Goal: Task Accomplishment & Management: Use online tool/utility

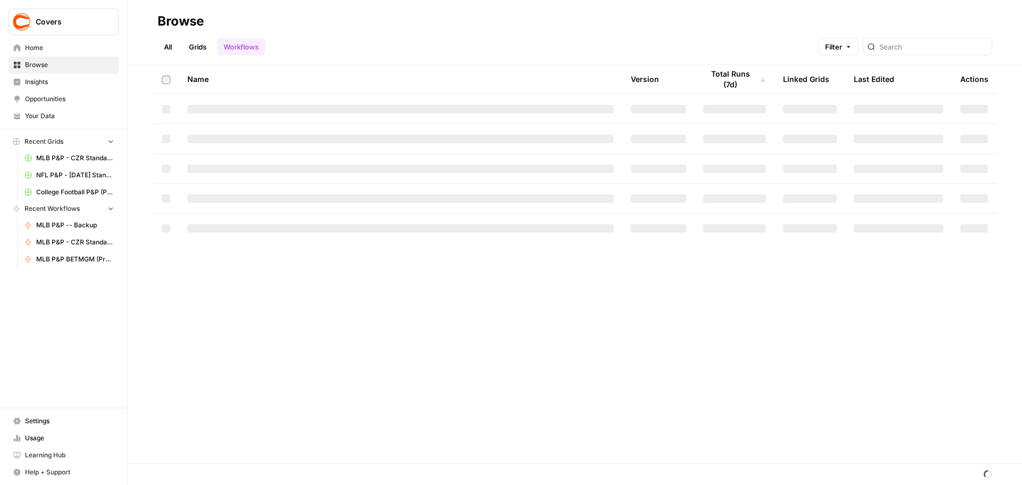
click at [197, 42] on link "Grids" at bounding box center [198, 46] width 30 height 17
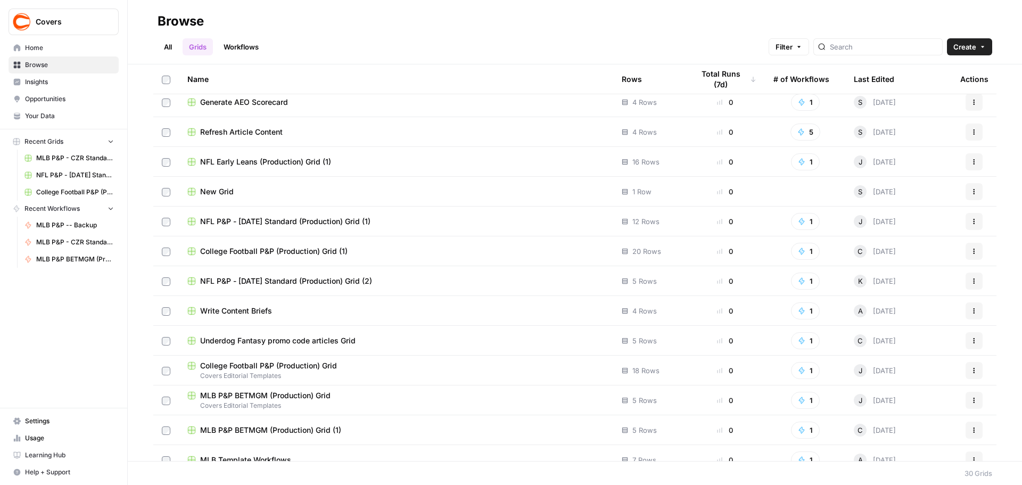
scroll to position [266, 0]
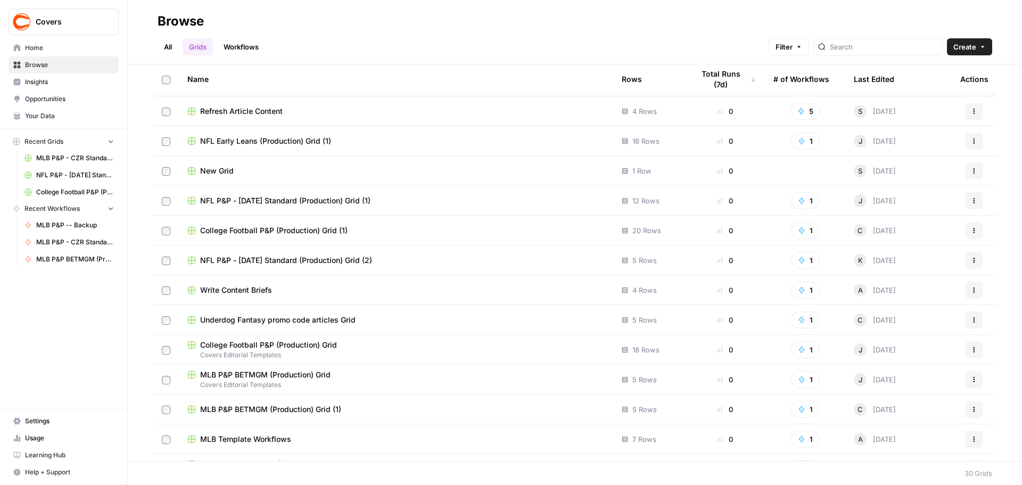
click at [256, 374] on span "MLB P&P BETMGM (Production) Grid" at bounding box center [265, 374] width 130 height 11
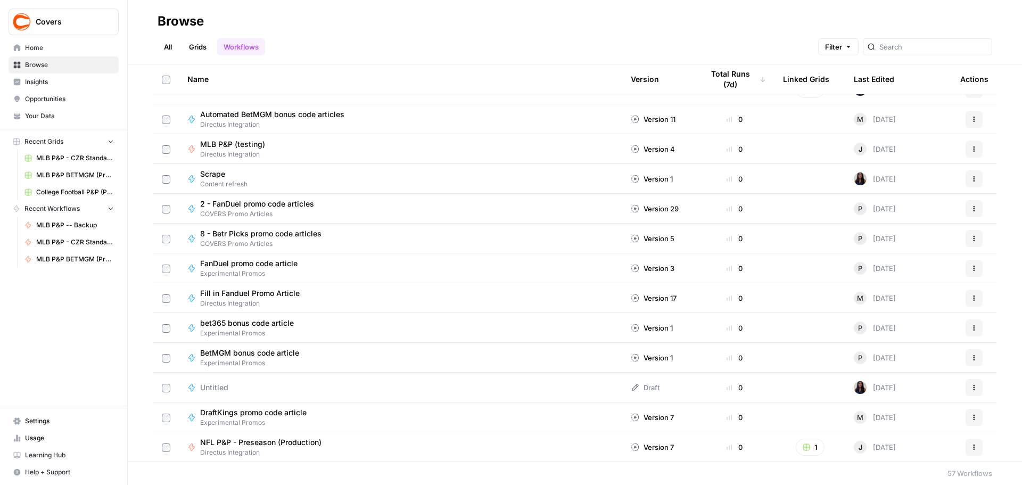
scroll to position [1118, 0]
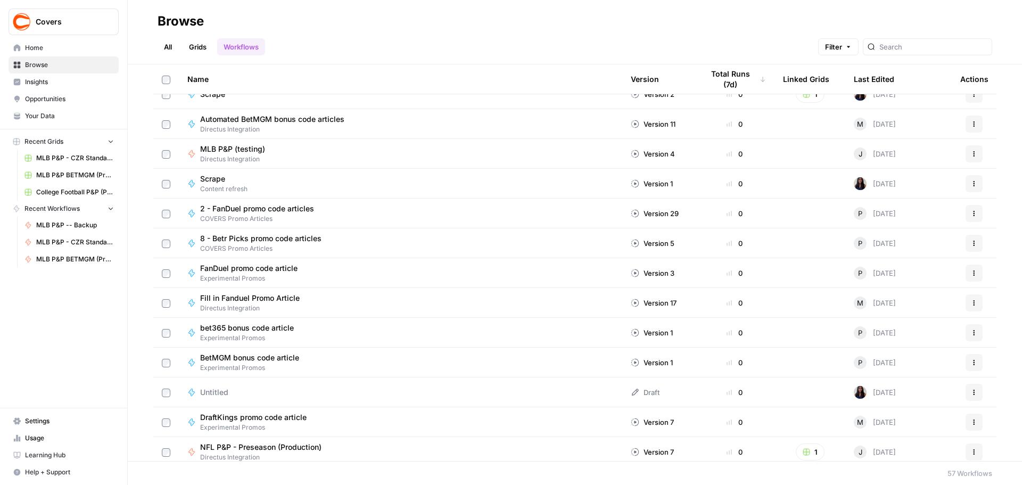
click at [193, 47] on link "Grids" at bounding box center [198, 46] width 30 height 17
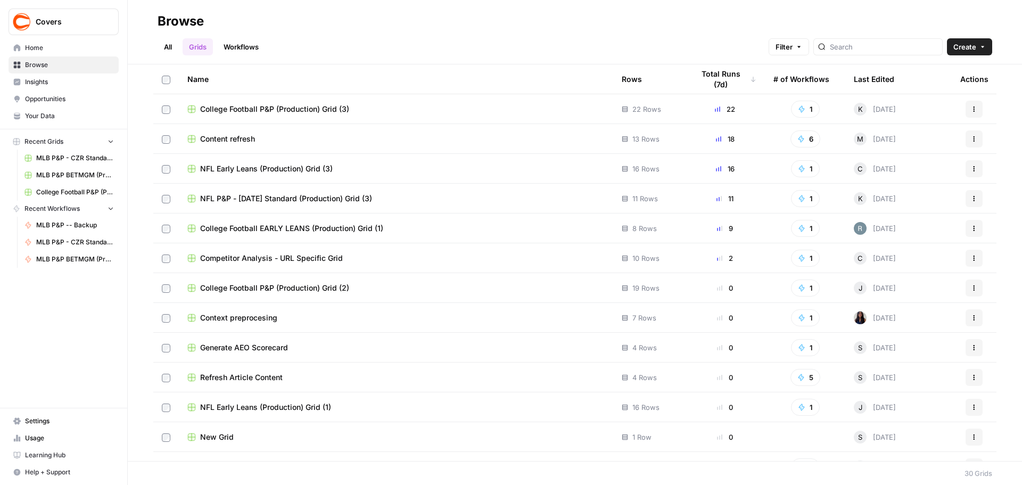
click at [245, 49] on link "Workflows" at bounding box center [241, 46] width 48 height 17
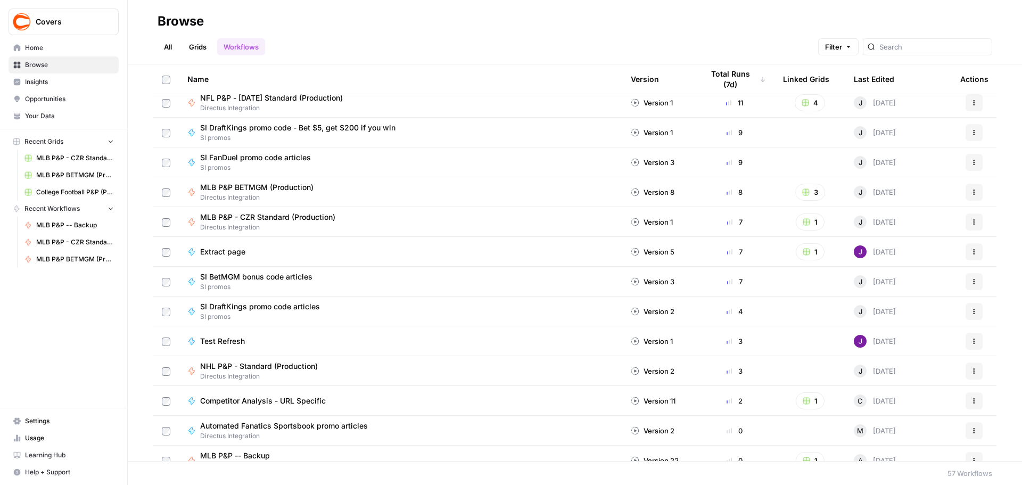
scroll to position [427, 0]
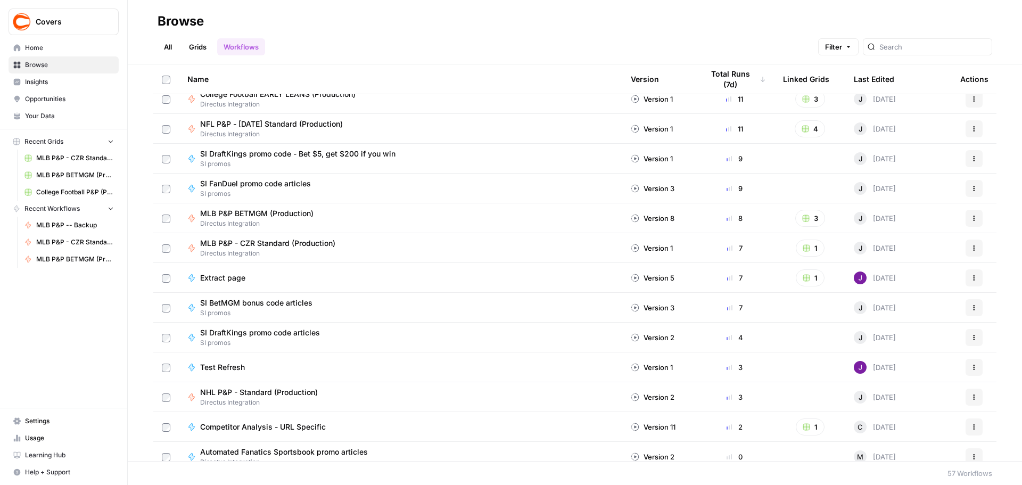
click at [278, 210] on span "MLB P&P BETMGM (Production)" at bounding box center [256, 213] width 113 height 11
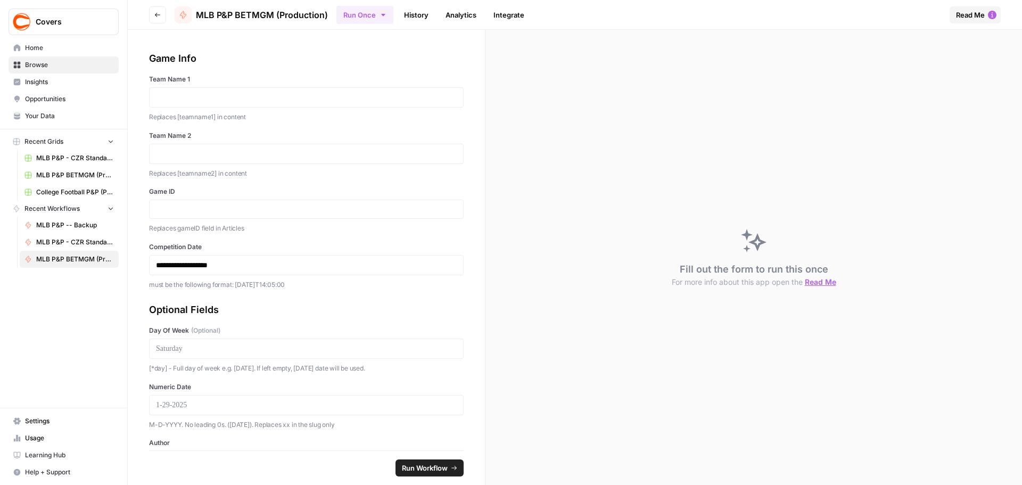
click at [229, 104] on div at bounding box center [306, 97] width 315 height 20
click at [233, 93] on p at bounding box center [306, 97] width 301 height 11
click at [249, 149] on p at bounding box center [306, 153] width 301 height 11
click at [190, 211] on input "Game ID" at bounding box center [306, 209] width 301 height 10
paste input "371657"
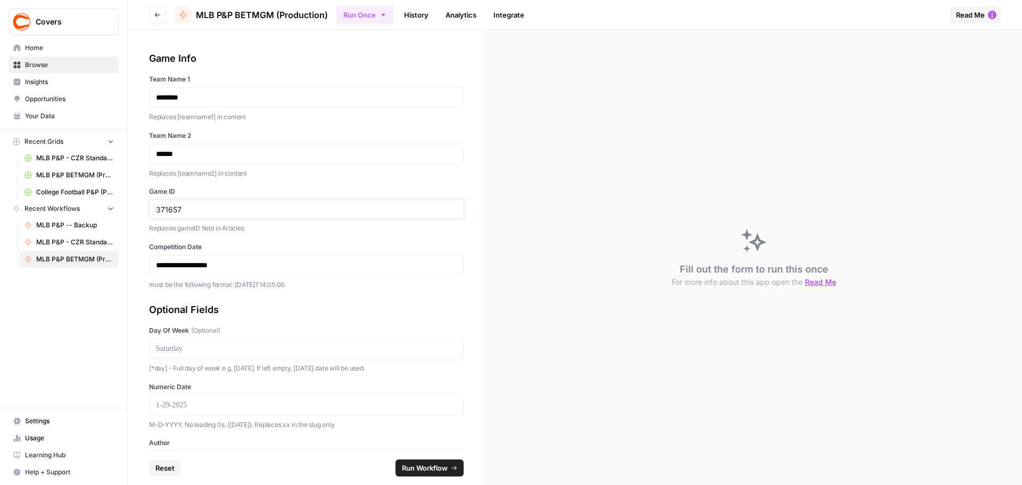
type input "371657"
click at [185, 261] on p "**********" at bounding box center [302, 265] width 293 height 11
click at [204, 352] on p at bounding box center [306, 348] width 301 height 11
drag, startPoint x: 204, startPoint y: 352, endPoint x: 200, endPoint y: 349, distance: 6.1
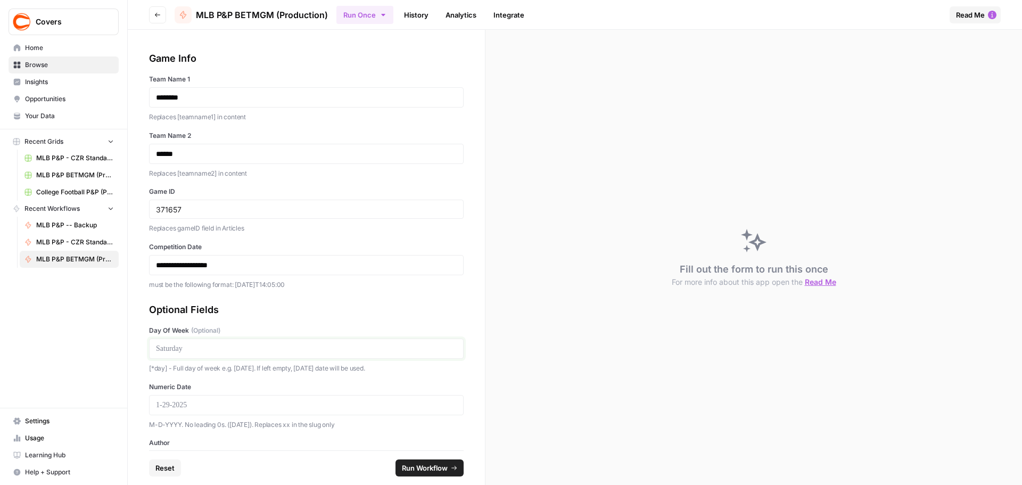
click at [203, 351] on p at bounding box center [306, 348] width 301 height 11
click at [173, 350] on p at bounding box center [306, 348] width 301 height 11
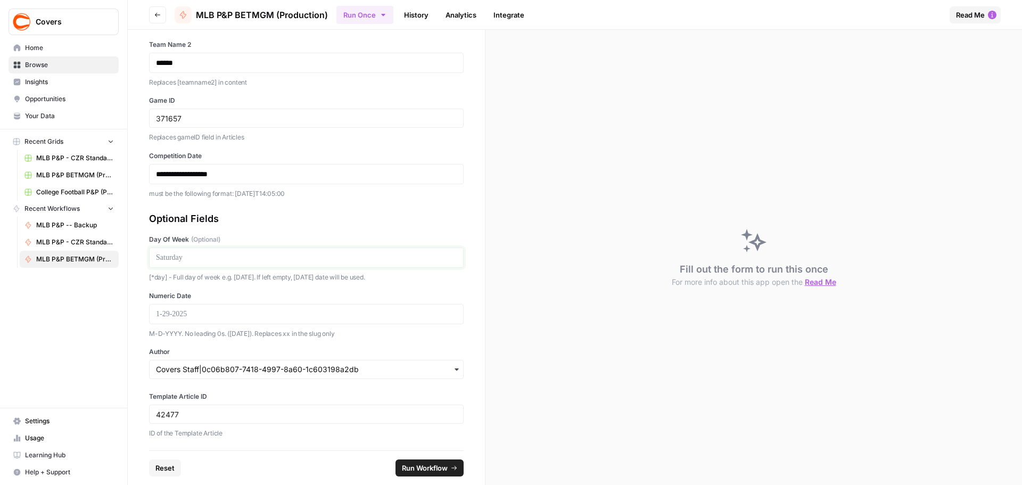
scroll to position [92, 0]
click at [161, 258] on p at bounding box center [306, 256] width 301 height 11
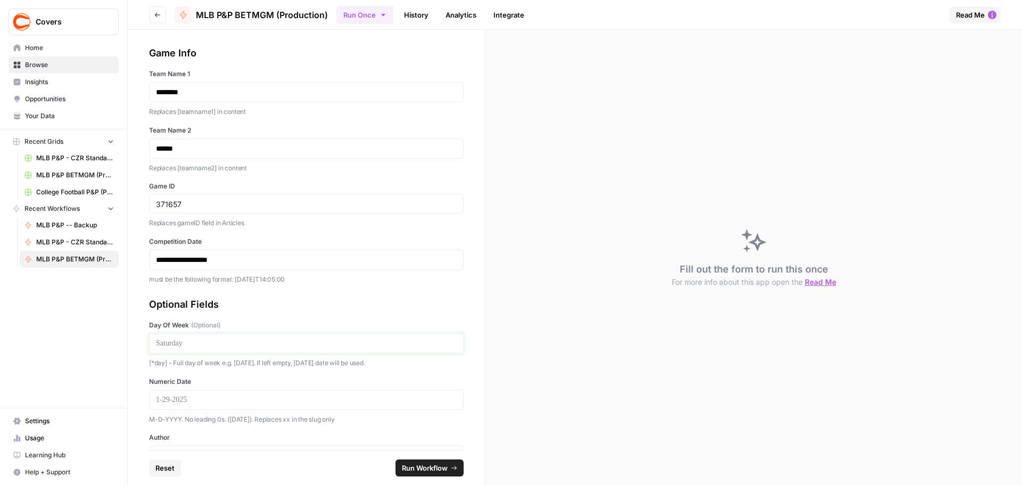
scroll to position [0, 0]
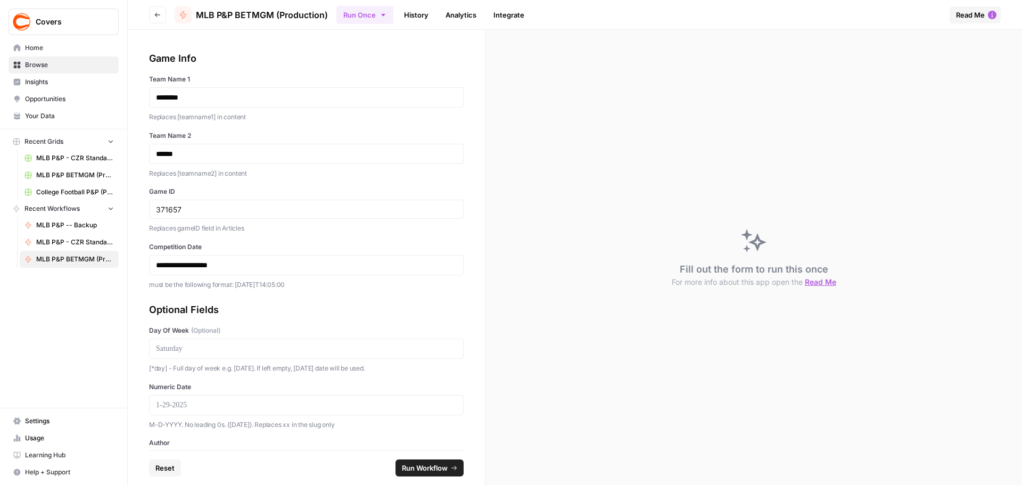
click at [383, 14] on icon "button" at bounding box center [383, 15] width 4 height 2
click at [390, 78] on span "Run this Workflow in bulk in a Grid" at bounding box center [419, 82] width 102 height 10
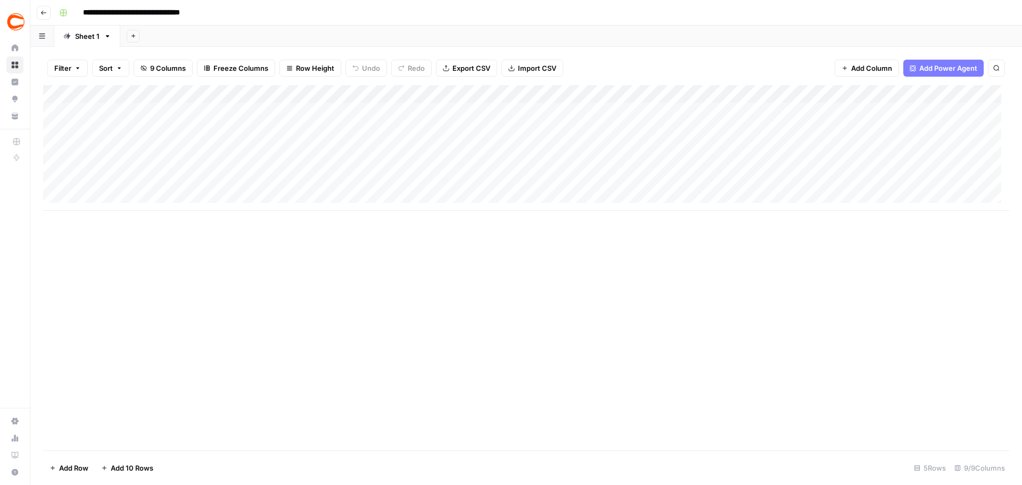
click at [170, 112] on div "Add Column" at bounding box center [526, 148] width 966 height 126
type textarea "********"
type textarea "****"
click at [231, 380] on div "Add Column" at bounding box center [526, 267] width 966 height 365
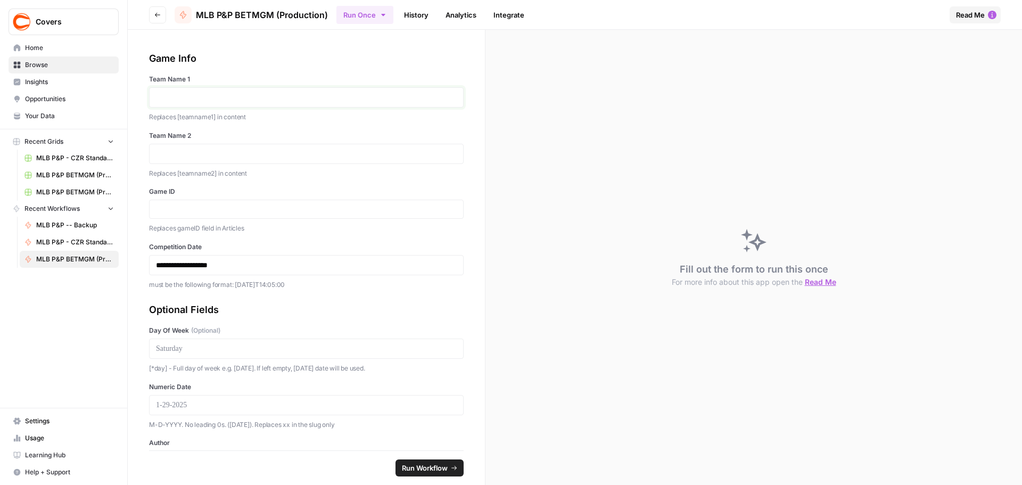
click at [317, 96] on p at bounding box center [306, 97] width 301 height 11
click at [198, 351] on p at bounding box center [306, 348] width 301 height 11
click at [196, 100] on p at bounding box center [306, 97] width 301 height 11
paste input "371657"
type input "371657"
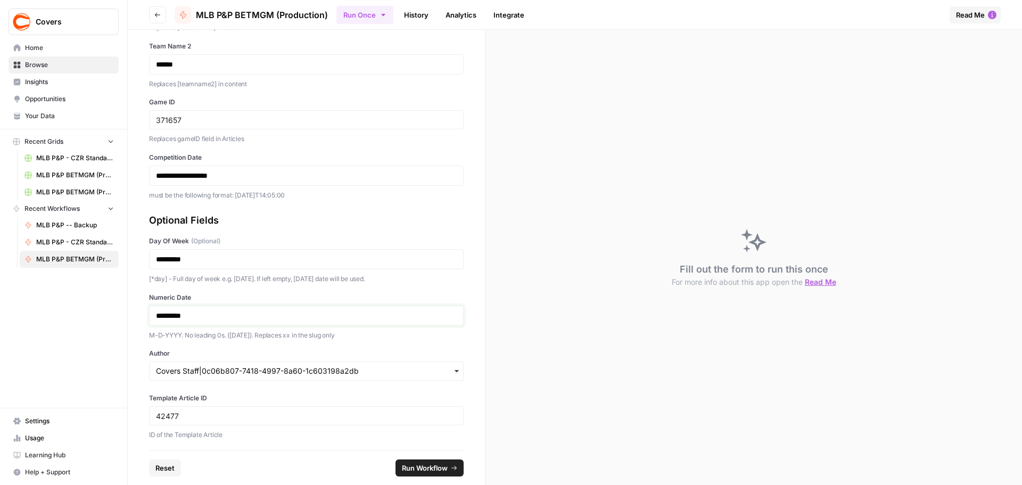
scroll to position [92, 0]
click at [452, 370] on icon "button" at bounding box center [456, 368] width 9 height 9
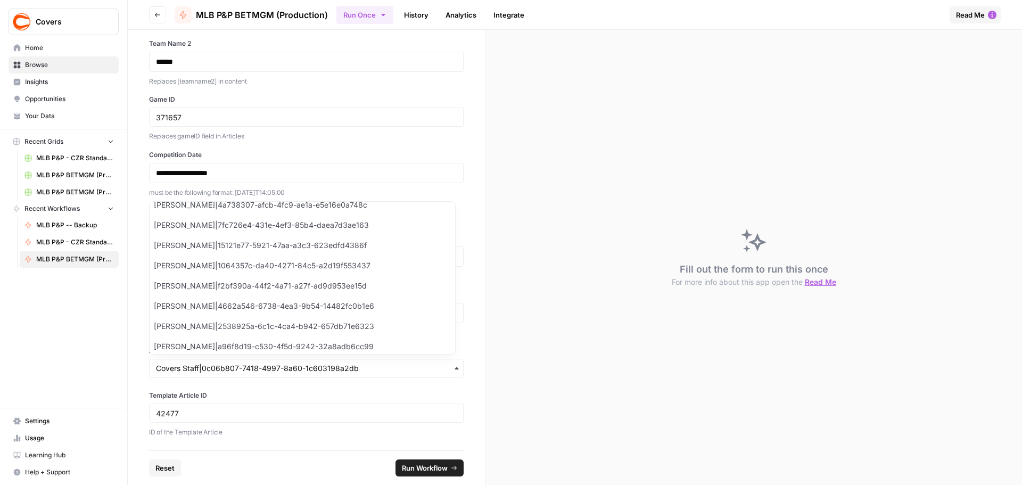
scroll to position [766, 0]
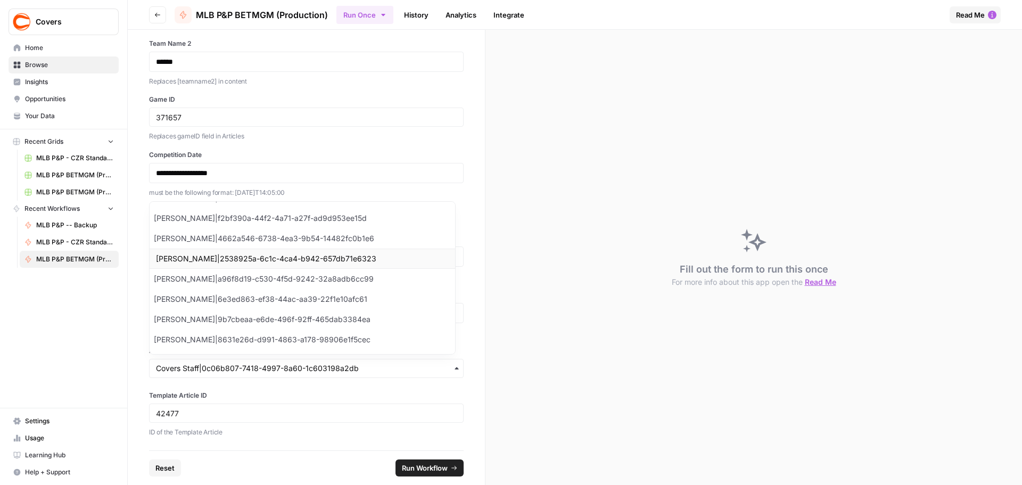
click at [260, 259] on div "[PERSON_NAME]|2538925a-6c1c-4ca4-b942-657db71e6323" at bounding box center [302, 259] width 305 height 20
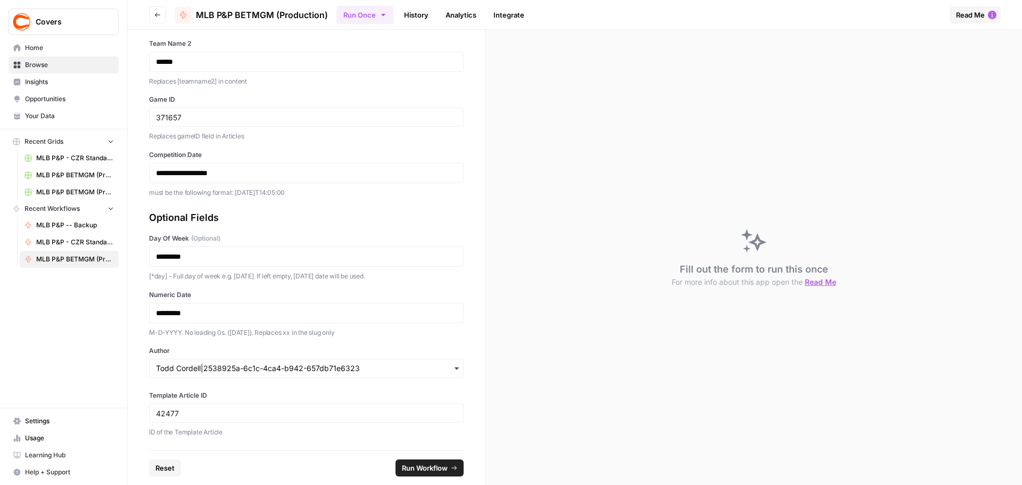
click at [454, 471] on button "Run Workflow" at bounding box center [429, 467] width 68 height 17
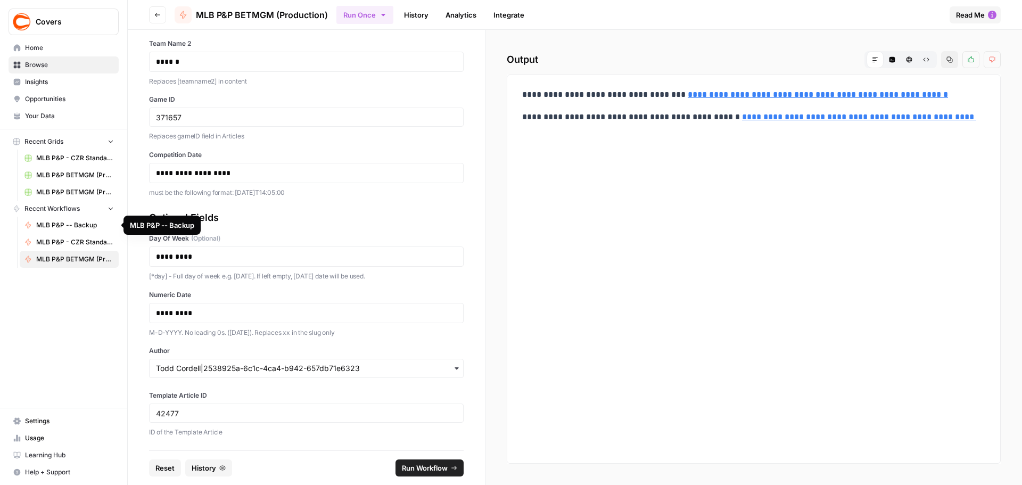
click at [52, 211] on span "Recent Workflows" at bounding box center [51, 209] width 55 height 10
click at [35, 64] on span "Browse" at bounding box center [69, 65] width 89 height 10
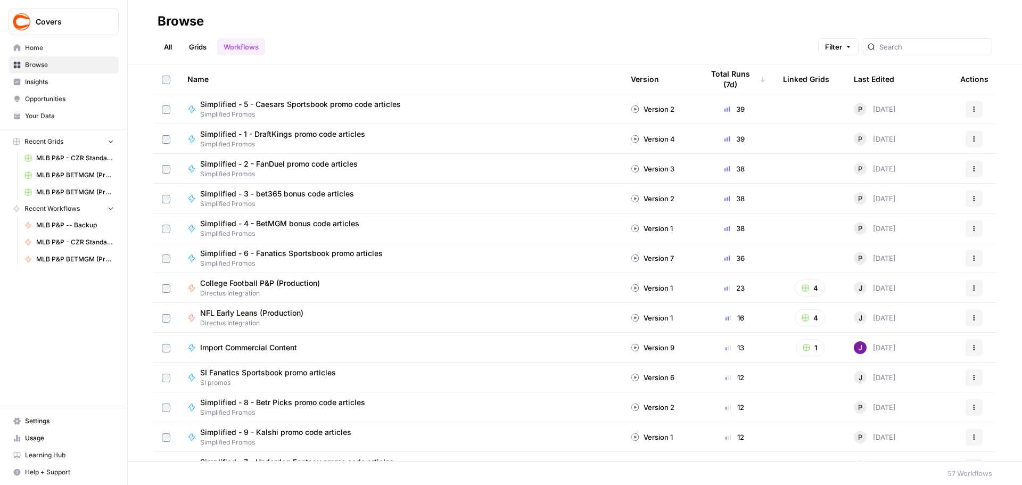
click at [193, 49] on link "Grids" at bounding box center [198, 46] width 30 height 17
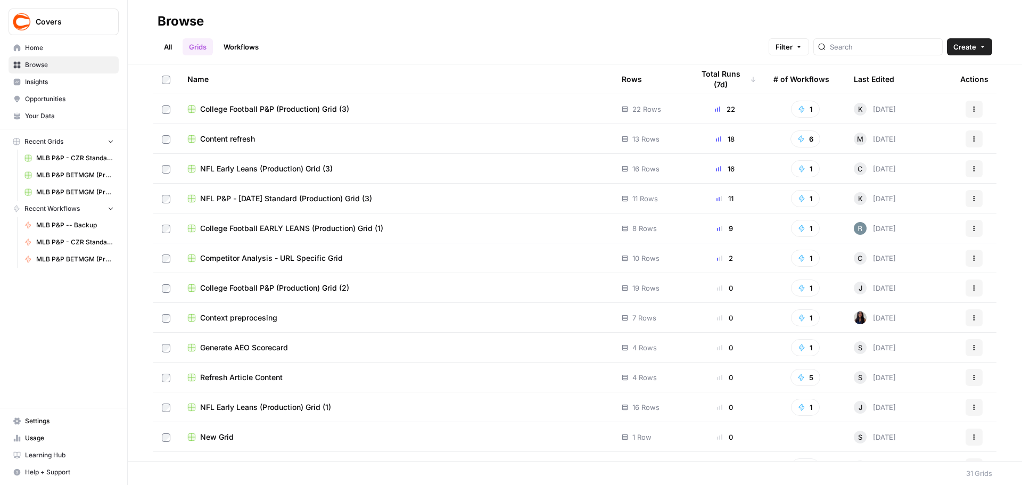
click at [248, 48] on link "Workflows" at bounding box center [241, 46] width 48 height 17
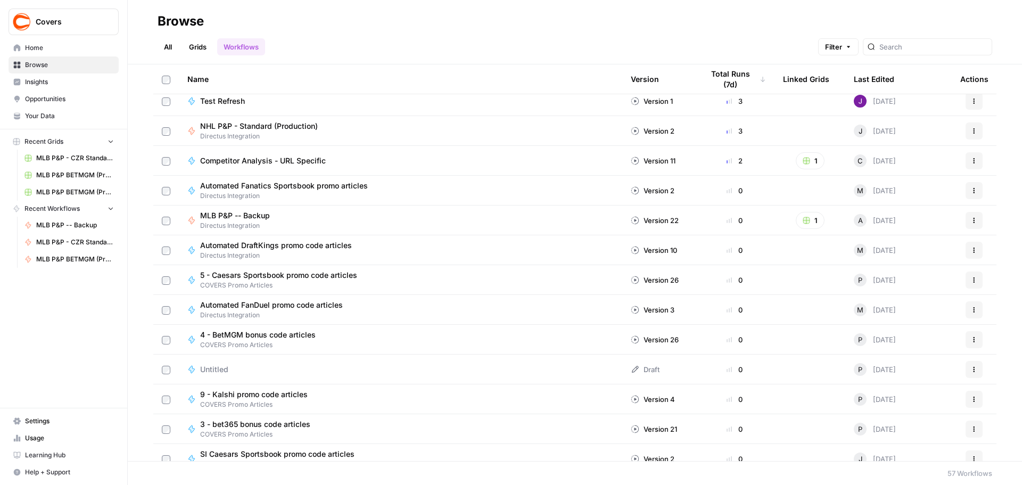
scroll to position [692, 0]
click at [196, 40] on link "Grids" at bounding box center [198, 46] width 30 height 17
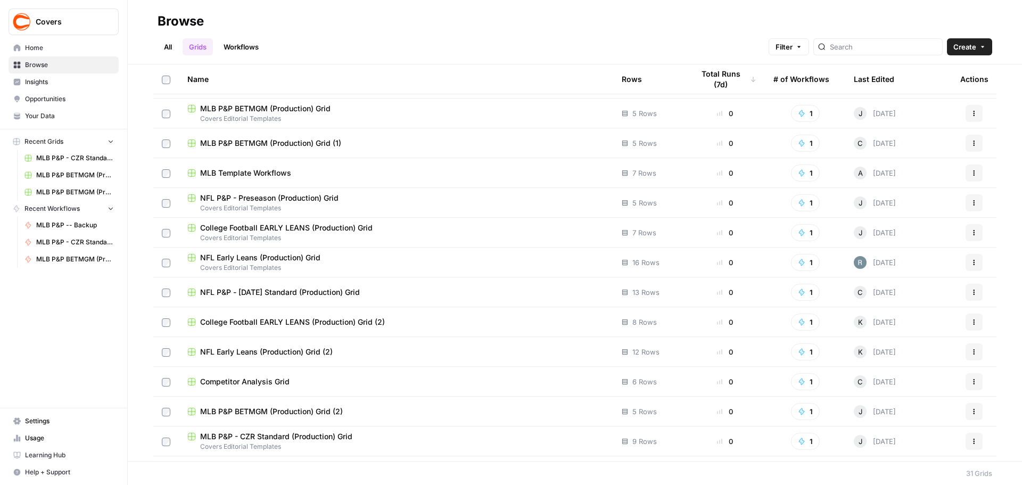
scroll to position [557, 0]
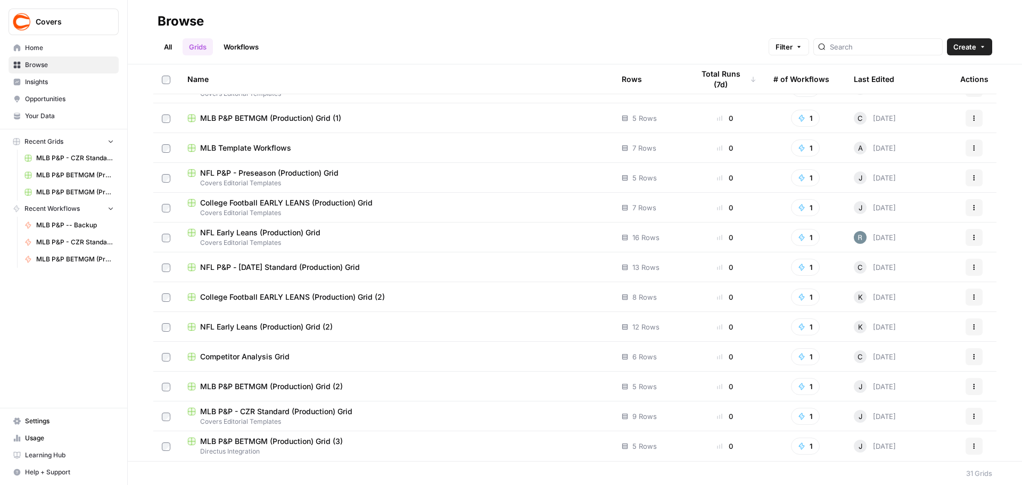
click at [248, 48] on link "Workflows" at bounding box center [241, 46] width 48 height 17
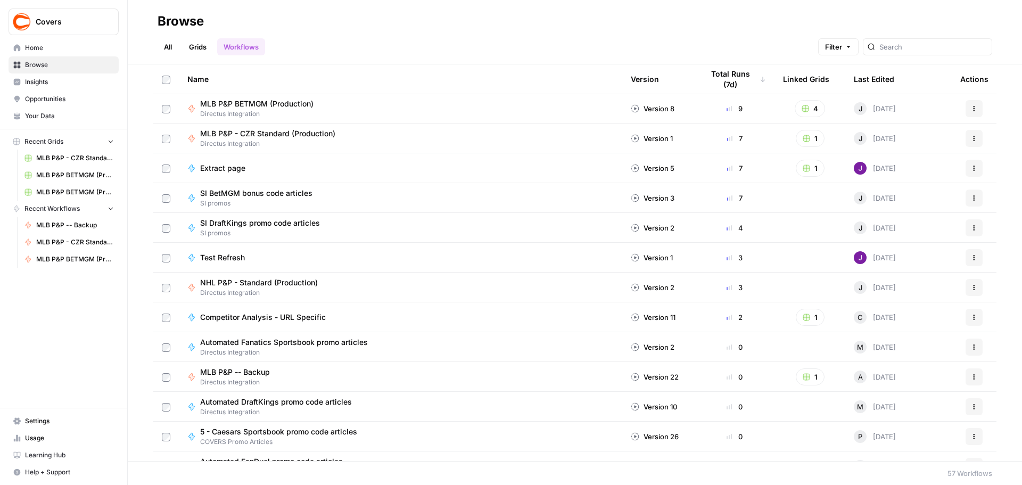
scroll to position [534, 0]
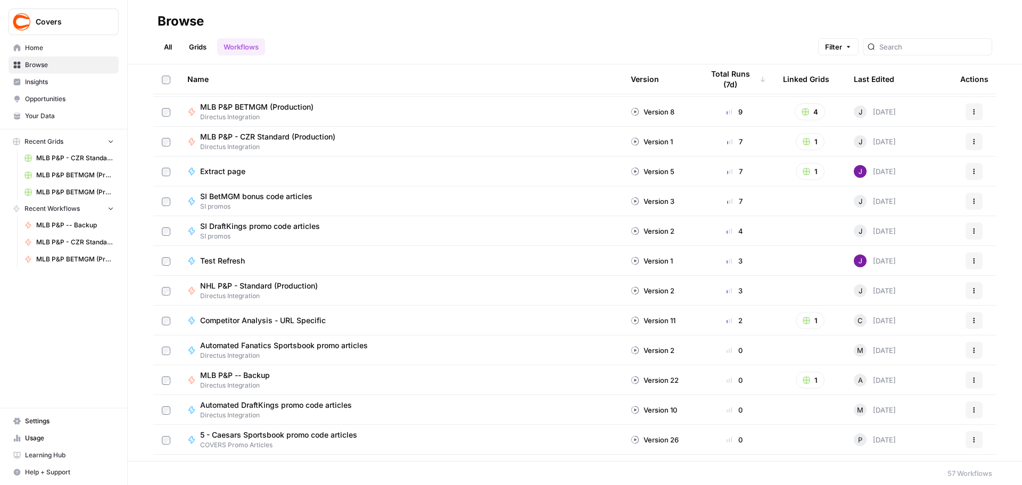
click at [266, 286] on span "NHL P&P - Standard (Production)" at bounding box center [259, 285] width 118 height 11
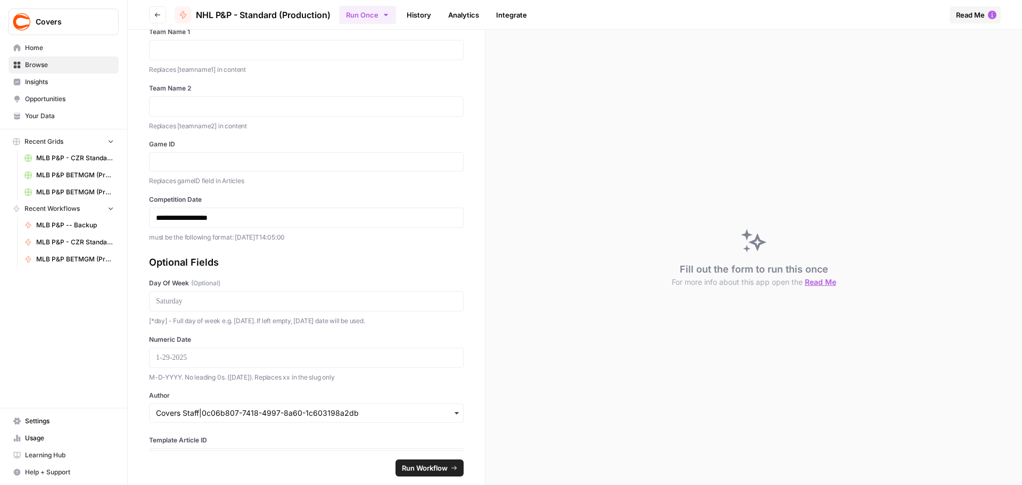
scroll to position [92, 0]
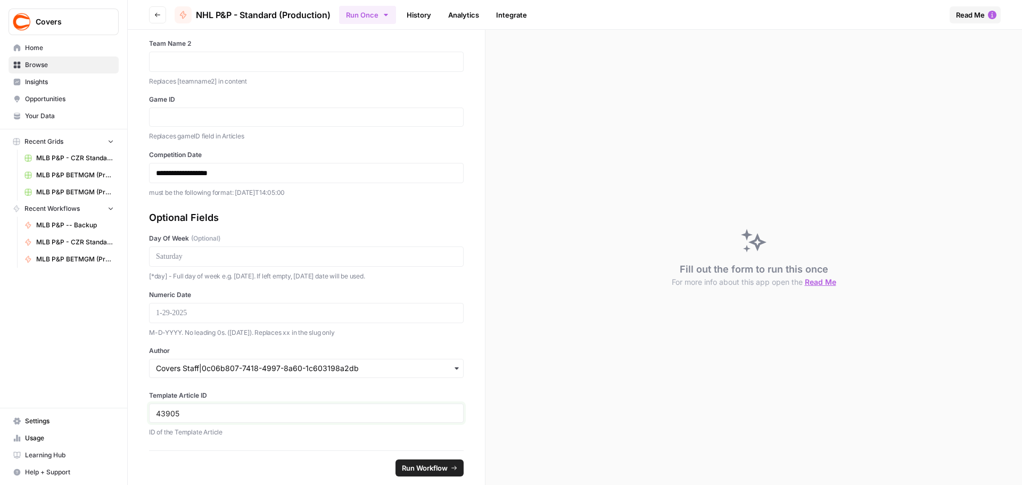
click at [173, 413] on input "43905" at bounding box center [306, 413] width 301 height 10
click at [390, 15] on icon "button" at bounding box center [386, 15] width 9 height 9
click at [403, 77] on span "Run this Workflow in bulk in a Grid" at bounding box center [423, 82] width 102 height 10
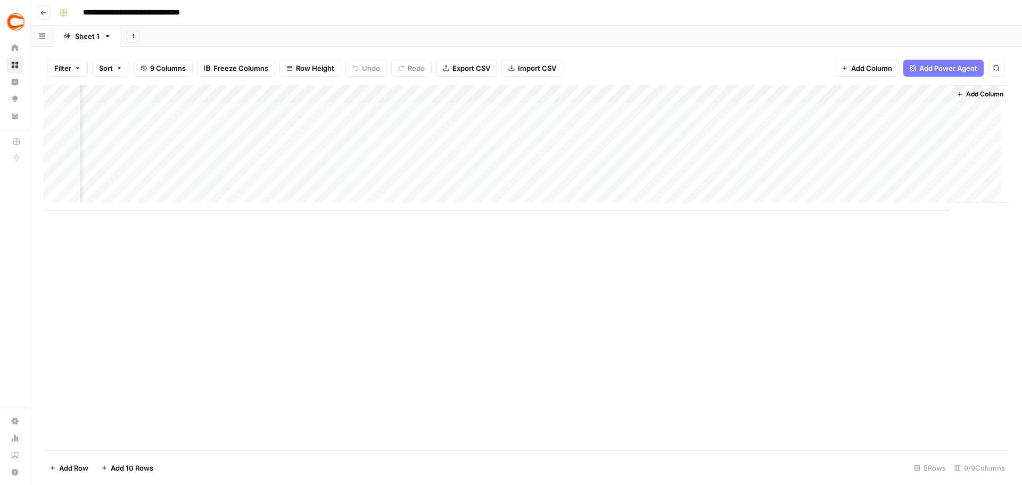
scroll to position [0, 352]
click at [722, 108] on div "Add Column" at bounding box center [526, 148] width 966 height 126
click at [112, 111] on div "Add Column" at bounding box center [526, 148] width 966 height 126
click at [484, 112] on div "Add Column" at bounding box center [526, 148] width 966 height 126
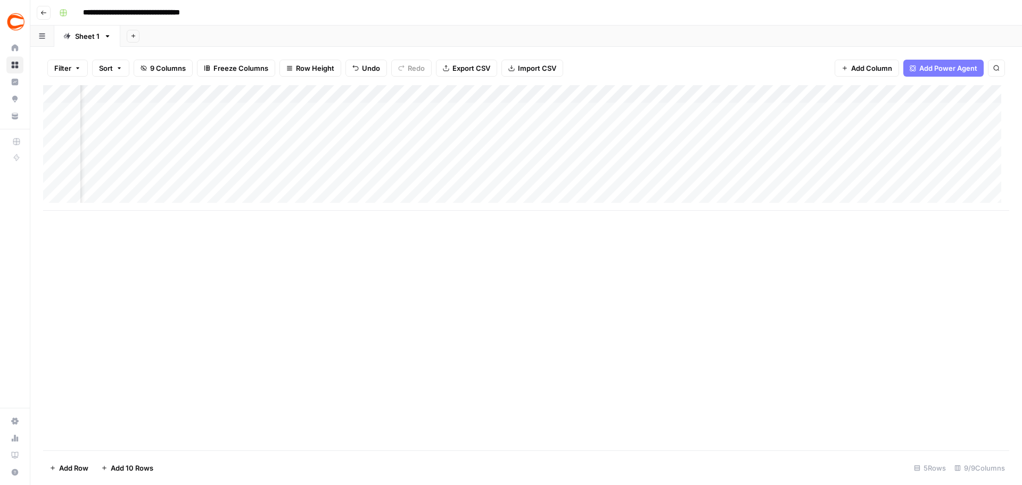
click at [614, 111] on div "Add Column" at bounding box center [526, 148] width 966 height 126
click at [446, 111] on div "Add Column" at bounding box center [526, 148] width 966 height 126
click at [458, 109] on textarea "**********" at bounding box center [512, 112] width 170 height 15
click at [475, 113] on textarea "**********" at bounding box center [512, 112] width 170 height 15
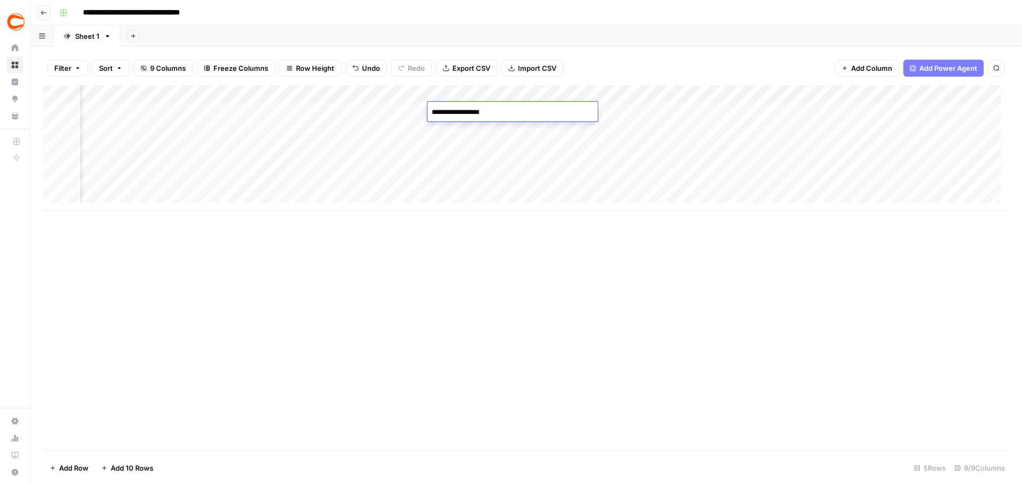
type textarea "**********"
click at [677, 113] on div "Add Column" at bounding box center [526, 148] width 966 height 126
type textarea "*********"
click at [349, 112] on div "Add Column" at bounding box center [526, 148] width 966 height 126
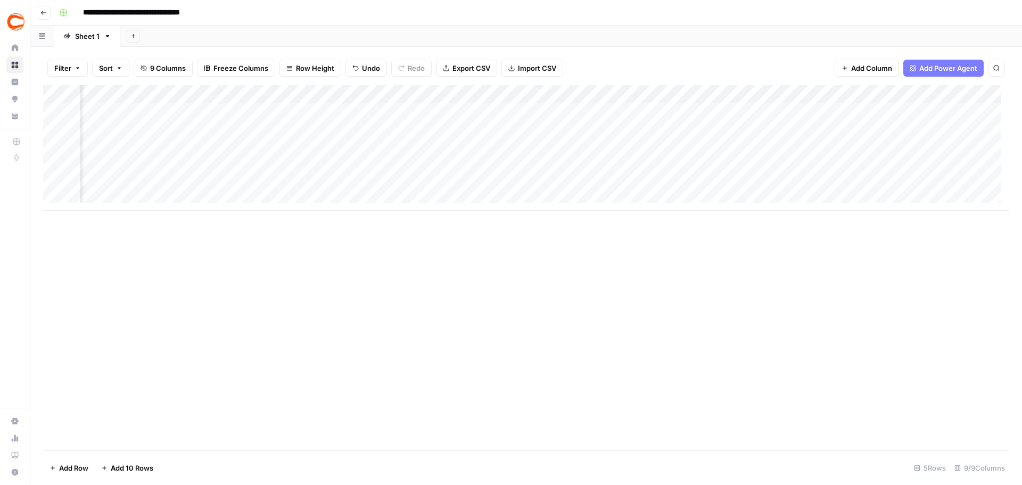
scroll to position [0, 0]
click at [164, 113] on div "Add Column" at bounding box center [526, 148] width 966 height 126
type textarea "*********"
type textarea "**********"
type textarea "******"
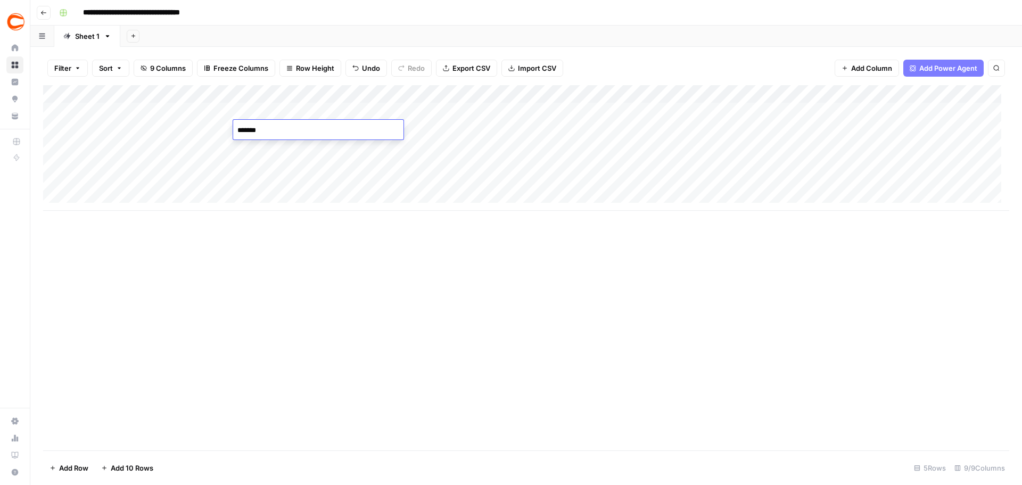
type textarea "********"
click at [528, 111] on div "Add Column" at bounding box center [526, 148] width 966 height 126
click at [516, 126] on div "Add Column" at bounding box center [526, 148] width 966 height 126
click at [532, 128] on div "Add Column" at bounding box center [526, 148] width 966 height 126
click at [541, 128] on textarea "**********" at bounding box center [567, 130] width 170 height 15
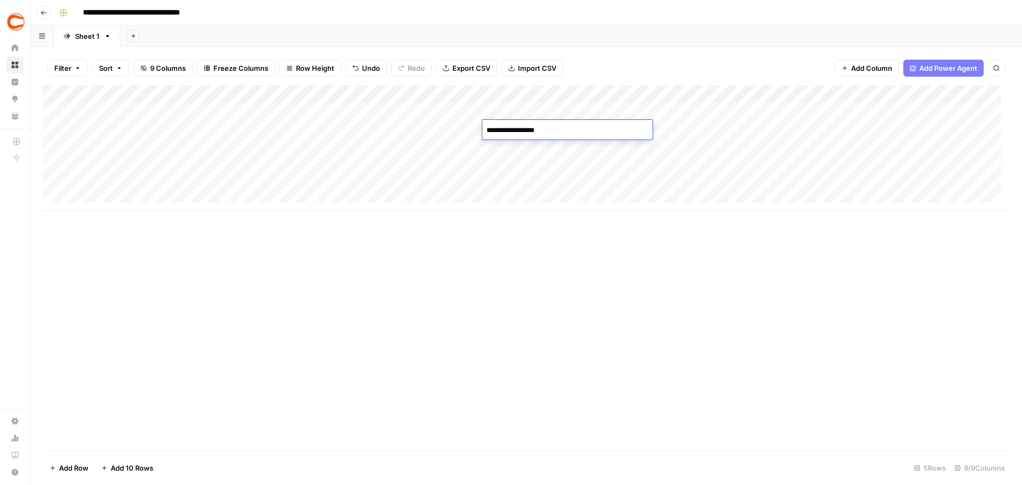
type textarea "**********"
click at [134, 148] on div "Add Column" at bounding box center [526, 148] width 966 height 126
type textarea "******"
type textarea "*"
type textarea "******"
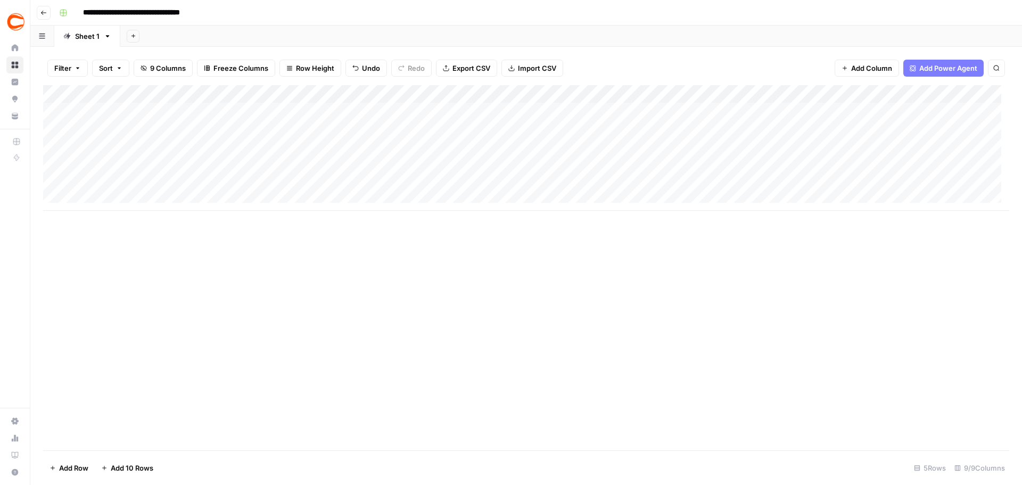
click at [139, 159] on div "Add Column" at bounding box center [526, 148] width 966 height 126
type textarea "*****"
type textarea "**********"
click at [423, 141] on div "Add Column" at bounding box center [526, 148] width 966 height 126
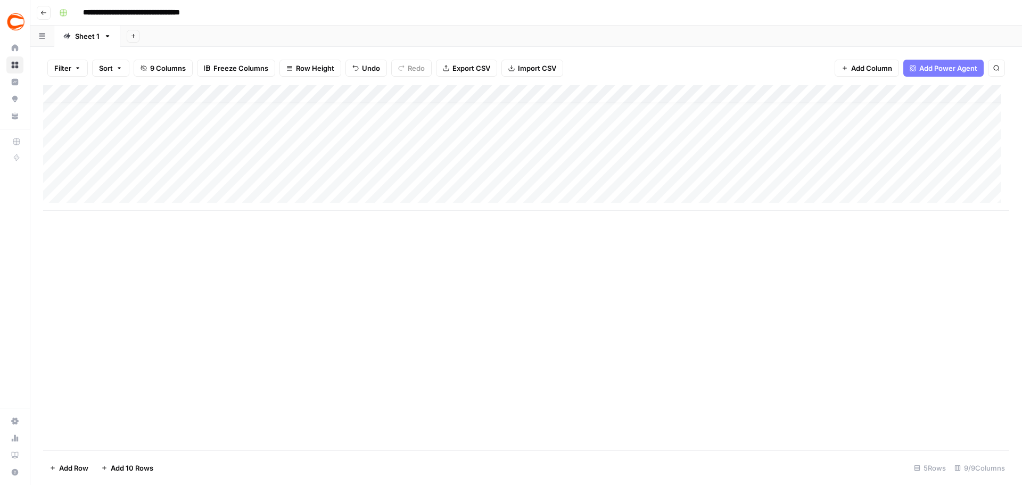
click at [396, 160] on div "Add Column" at bounding box center [526, 148] width 966 height 126
click at [546, 122] on div "Add Column" at bounding box center [526, 148] width 966 height 126
click at [527, 138] on div "Add Column" at bounding box center [526, 148] width 966 height 126
click at [535, 138] on div "Add Column" at bounding box center [526, 148] width 966 height 126
click at [535, 138] on textarea "**********" at bounding box center [567, 140] width 170 height 15
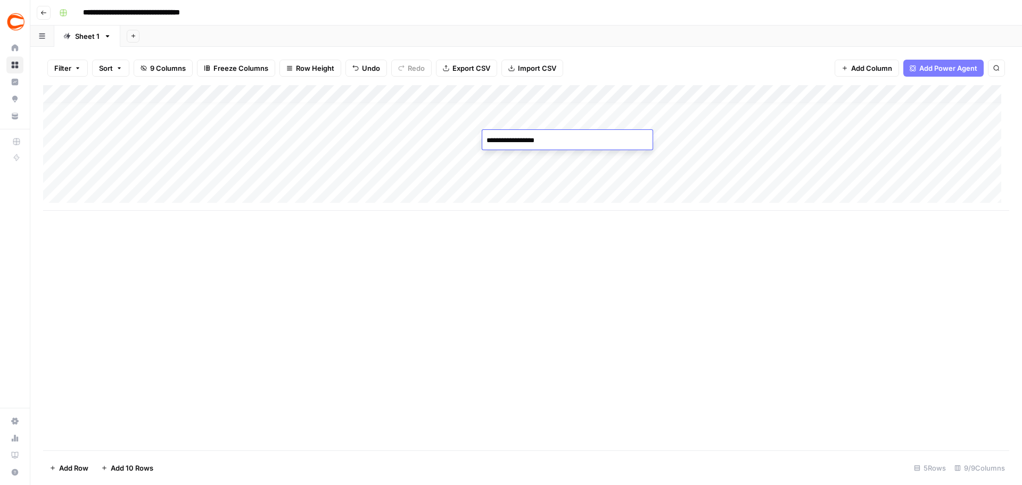
type textarea "**********"
click at [599, 382] on div "Add Column" at bounding box center [526, 267] width 966 height 365
click at [975, 161] on div "Add Column" at bounding box center [526, 148] width 966 height 126
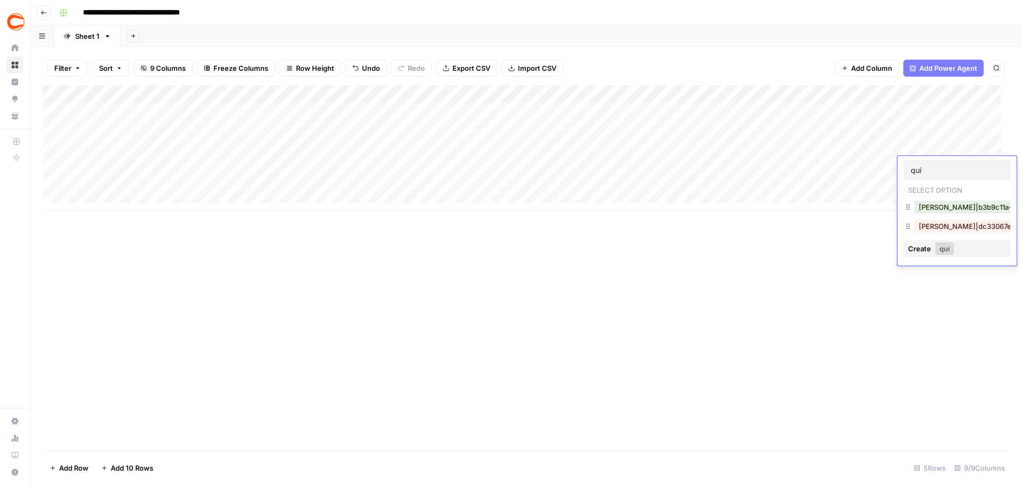
type input "qui"
click at [921, 229] on button "[PERSON_NAME]|dc33067e-8bdb-4375-95c6-a7cfa37939f4" at bounding box center [1019, 226] width 210 height 13
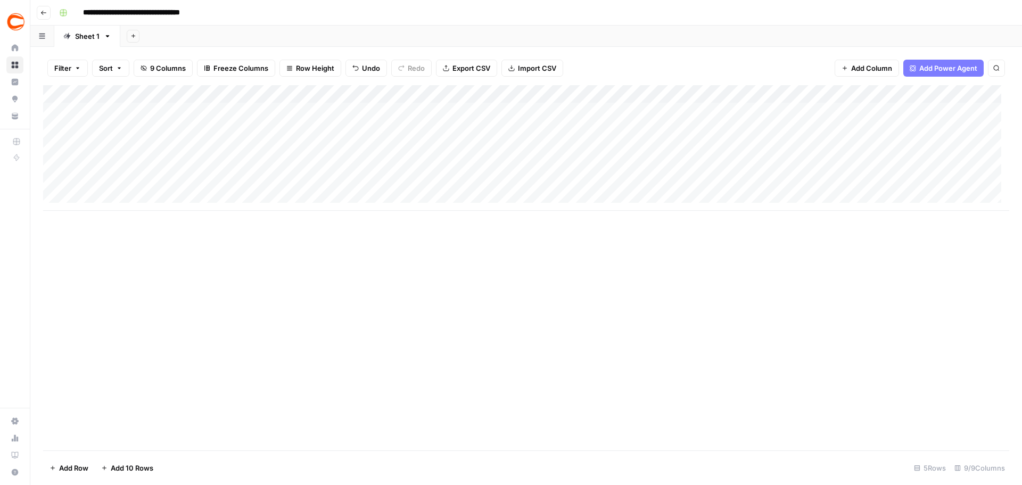
click at [982, 109] on div "Add Column" at bounding box center [526, 148] width 966 height 126
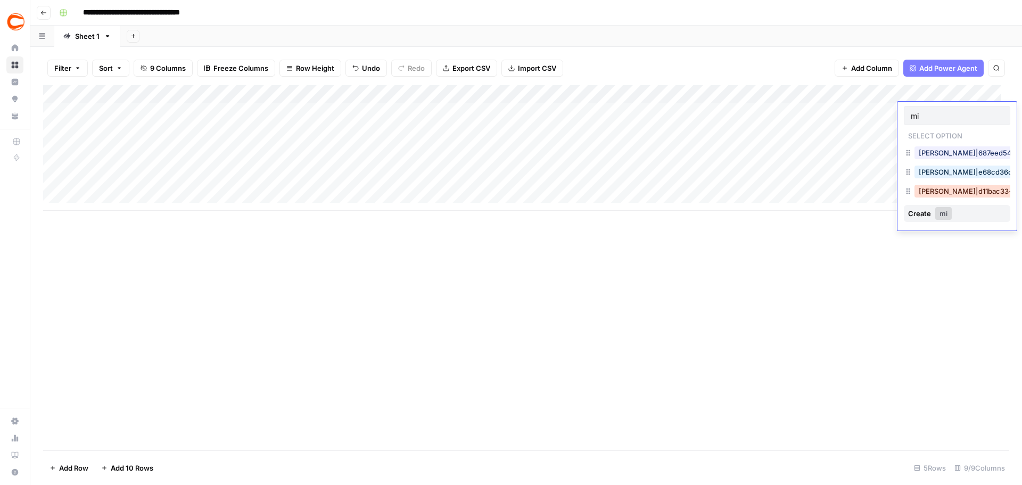
type input "mi"
click at [976, 194] on button "[PERSON_NAME]|d11bac33-e9b0-4a5c-95ec-8bd8fe275341" at bounding box center [1019, 191] width 210 height 13
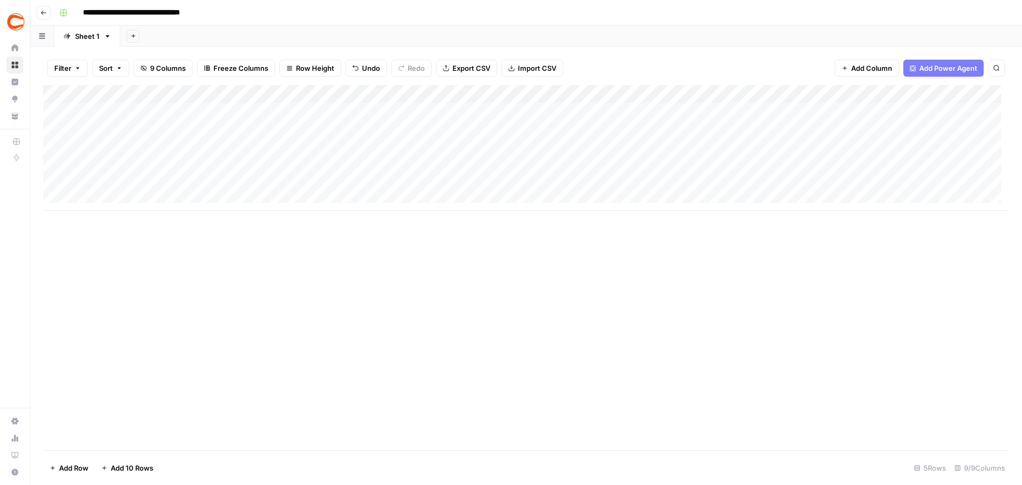
click at [964, 130] on div "Add Column" at bounding box center [526, 148] width 966 height 126
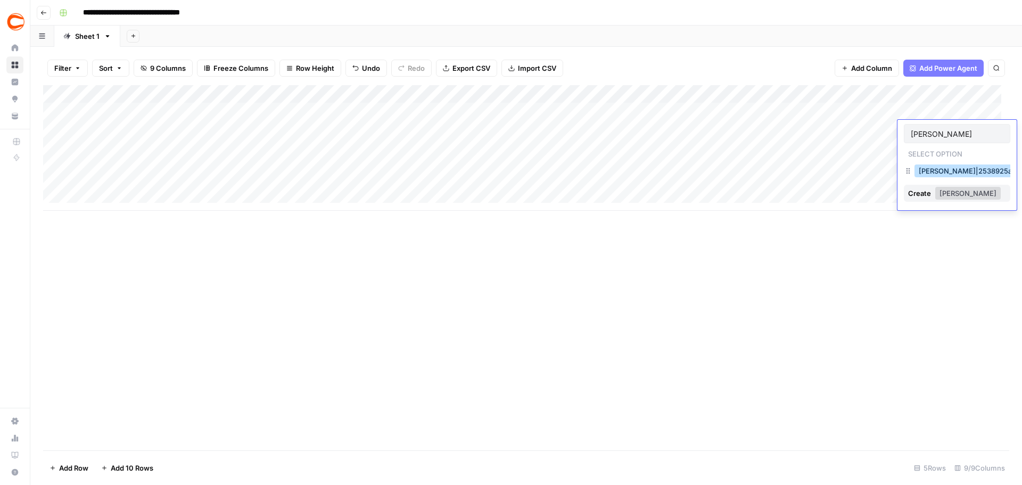
type input "[PERSON_NAME]"
click at [952, 176] on button "[PERSON_NAME]|2538925a-6c1c-4ca4-b942-657db71e6323" at bounding box center [1020, 170] width 213 height 13
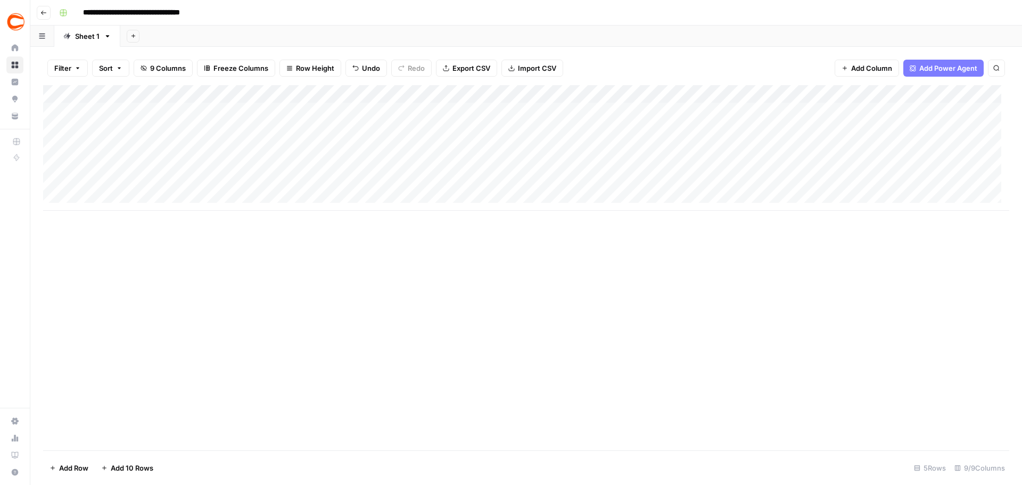
click at [968, 148] on div "Add Column" at bounding box center [526, 148] width 966 height 126
click at [977, 148] on div "Add Column" at bounding box center [526, 148] width 966 height 126
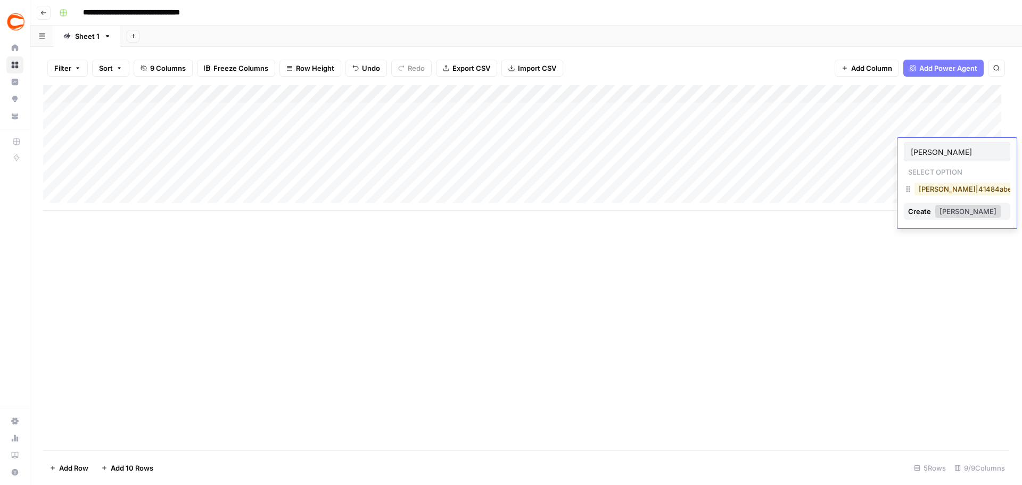
type input "[PERSON_NAME]"
click at [944, 185] on button "[PERSON_NAME]|41484abe-b1de-4f6f-a2da-991ee7fdbc99" at bounding box center [1018, 189] width 208 height 13
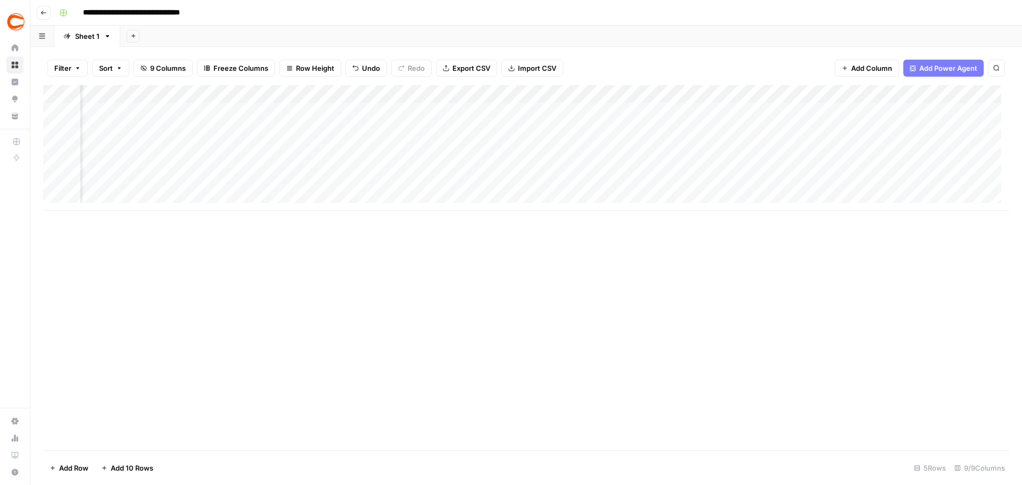
scroll to position [0, 173]
click at [898, 104] on div "Add Column" at bounding box center [526, 148] width 966 height 126
click at [932, 93] on div "Add Column" at bounding box center [526, 148] width 966 height 126
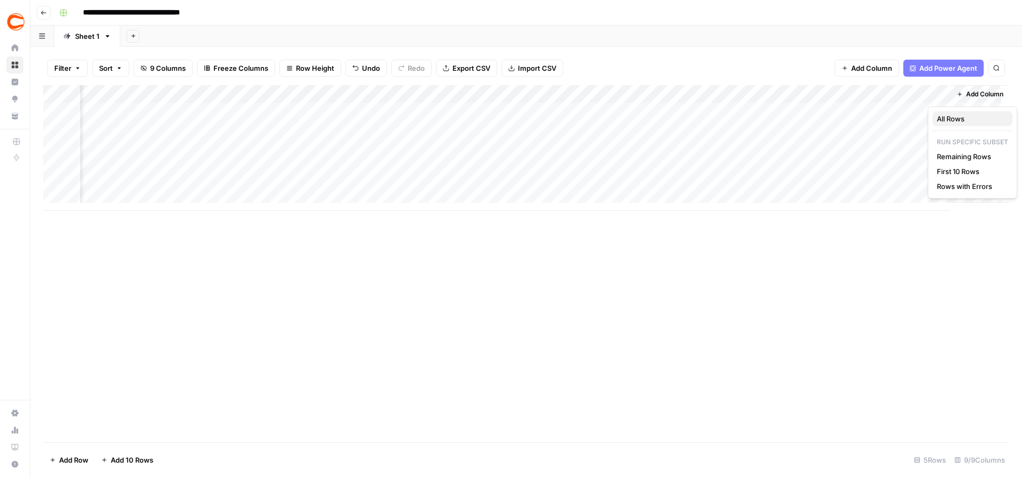
click at [947, 120] on span "All Rows" at bounding box center [970, 118] width 67 height 11
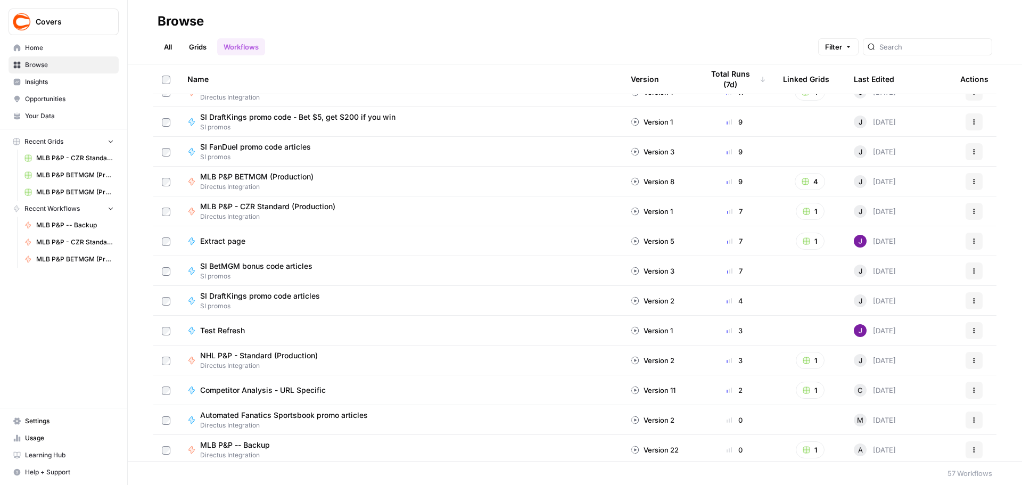
scroll to position [532, 0]
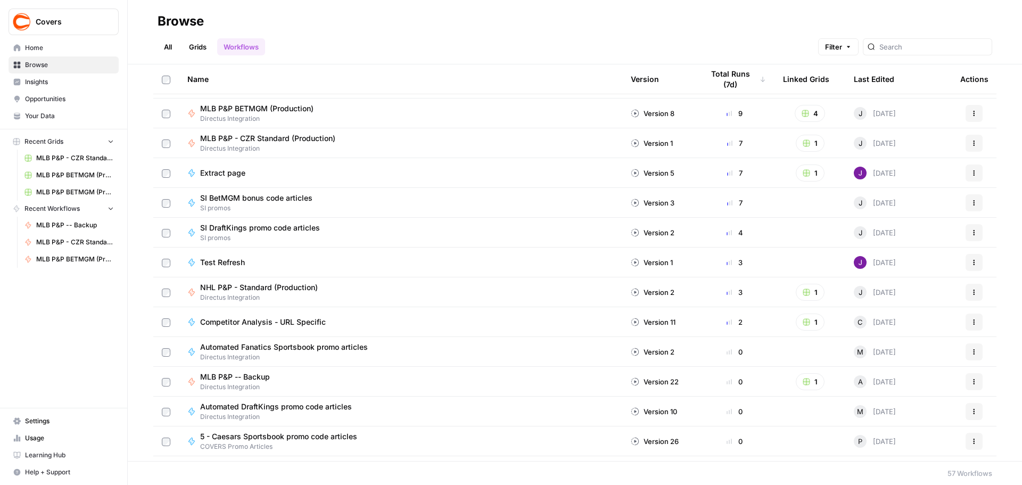
click at [237, 286] on span "NHL P&P - Standard (Production)" at bounding box center [259, 287] width 118 height 11
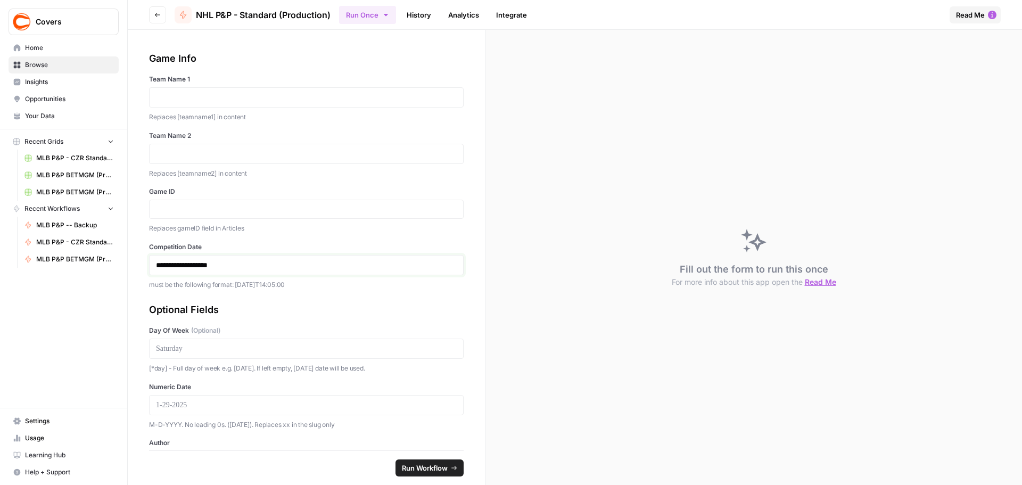
click at [189, 266] on p "**********" at bounding box center [302, 265] width 293 height 11
copy p "**********"
